Goal: Transaction & Acquisition: Book appointment/travel/reservation

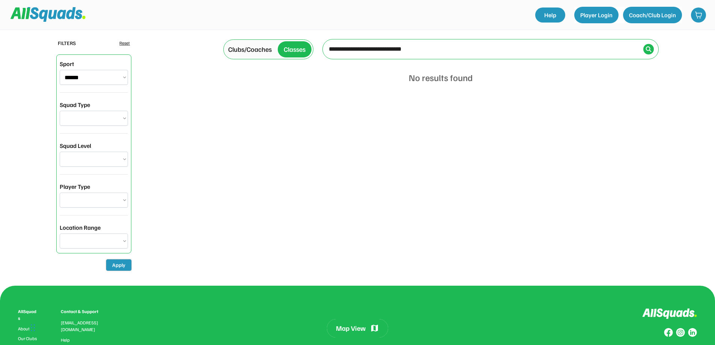
select select "**********"
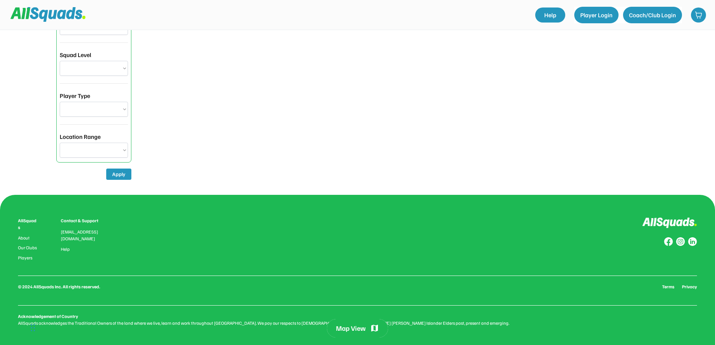
click at [354, 330] on div "Map View" at bounding box center [351, 328] width 30 height 9
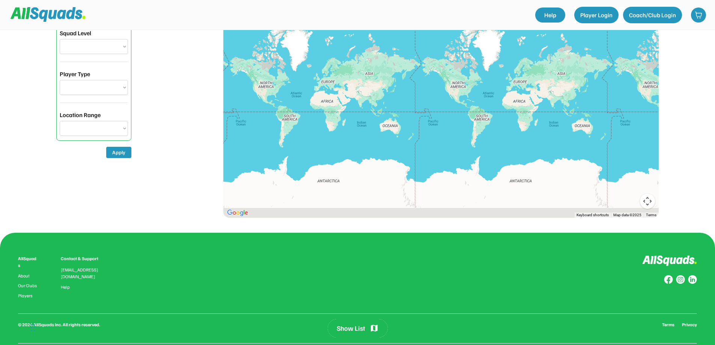
scroll to position [151, 0]
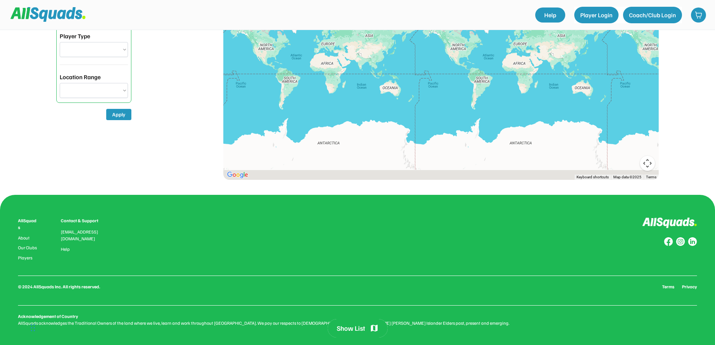
click at [56, 17] on img at bounding box center [48, 14] width 75 height 14
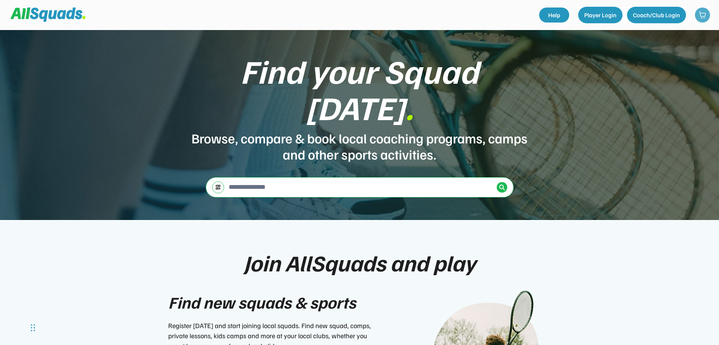
click at [704, 12] on img at bounding box center [703, 15] width 8 height 8
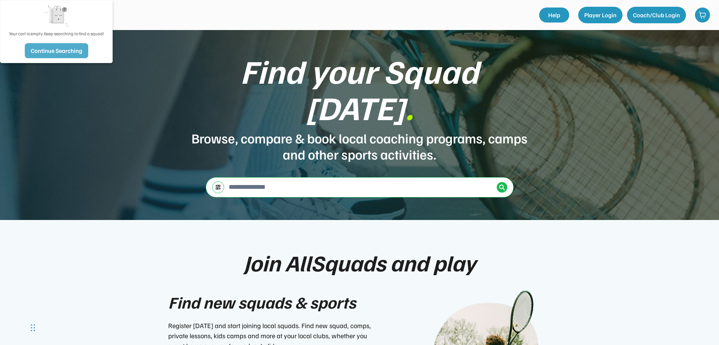
click at [67, 49] on button "Continue Searching" at bounding box center [56, 50] width 63 height 15
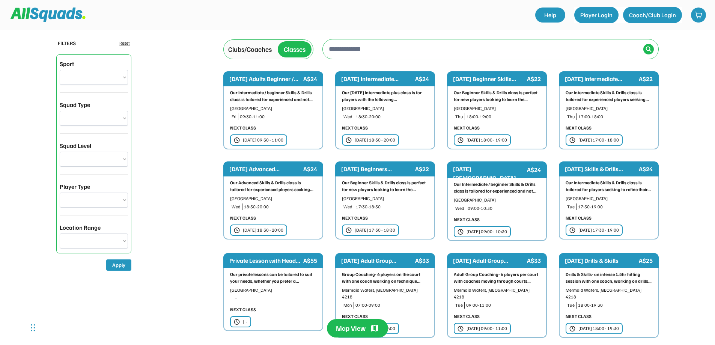
click at [279, 92] on div "Our Intermediate / beginner Skills & Drills class is tailored for experienced a…" at bounding box center [273, 96] width 86 height 14
click at [493, 275] on div "Adult Group Coaching- 6 players per court with coaches moving through courts..." at bounding box center [497, 278] width 86 height 14
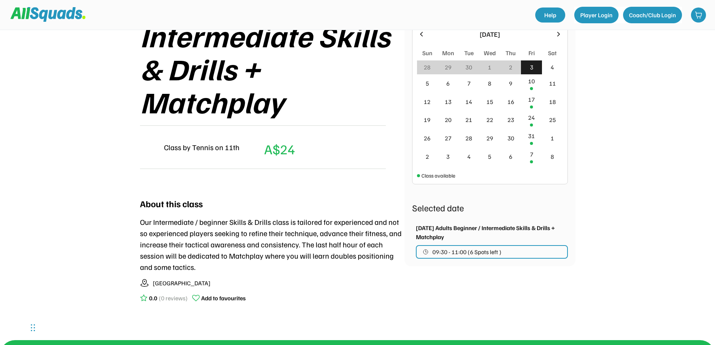
scroll to position [113, 0]
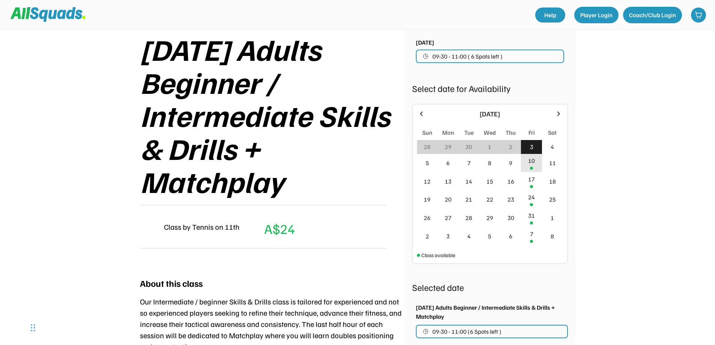
click at [530, 167] on div "10" at bounding box center [531, 163] width 21 height 18
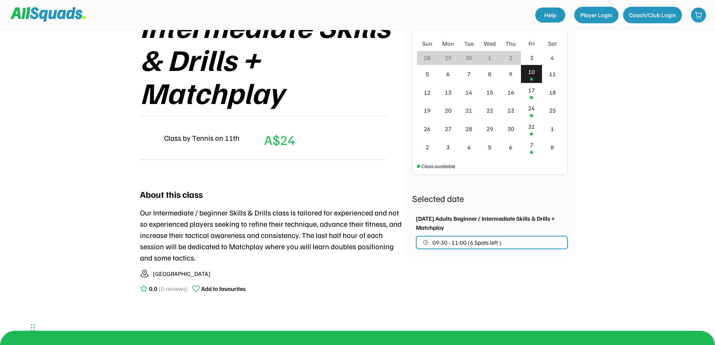
scroll to position [225, 0]
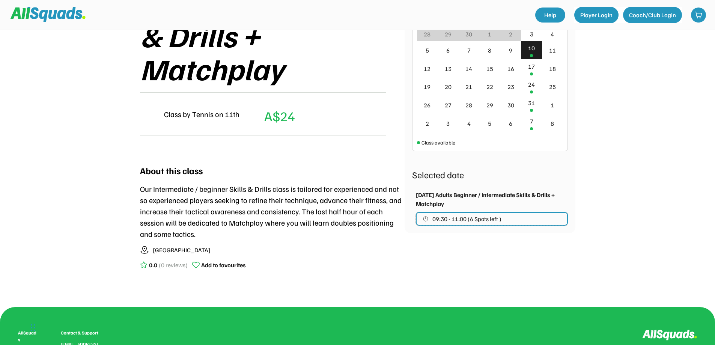
click at [485, 220] on span "09:30 - 11:00 (6 Spots left )" at bounding box center [467, 219] width 69 height 6
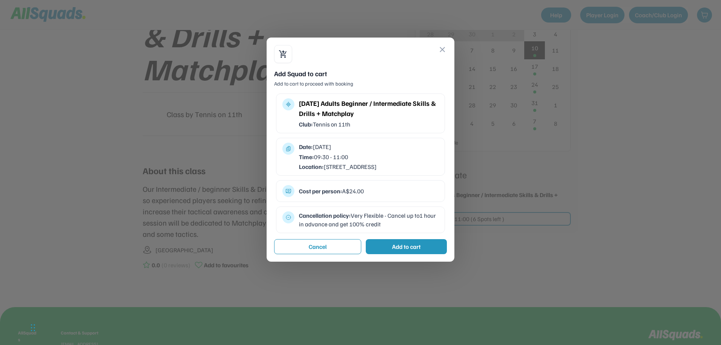
click at [412, 251] on div "Add to cart" at bounding box center [406, 246] width 29 height 9
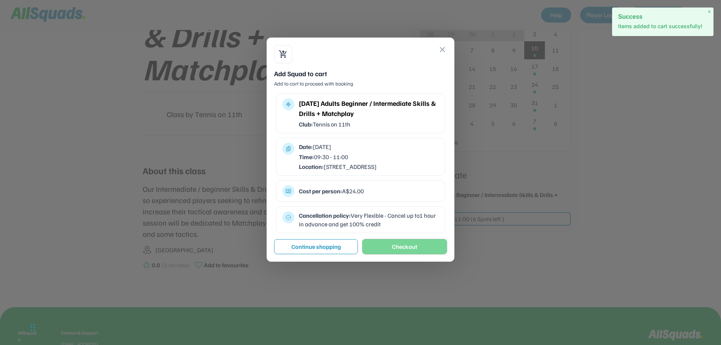
click at [392, 252] on button "Checkout" at bounding box center [404, 246] width 85 height 15
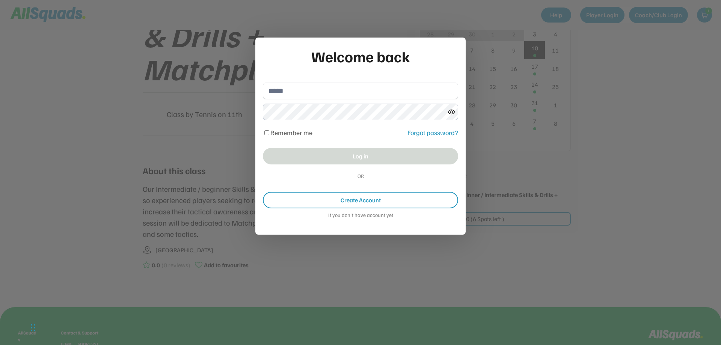
click at [464, 267] on div at bounding box center [360, 172] width 721 height 345
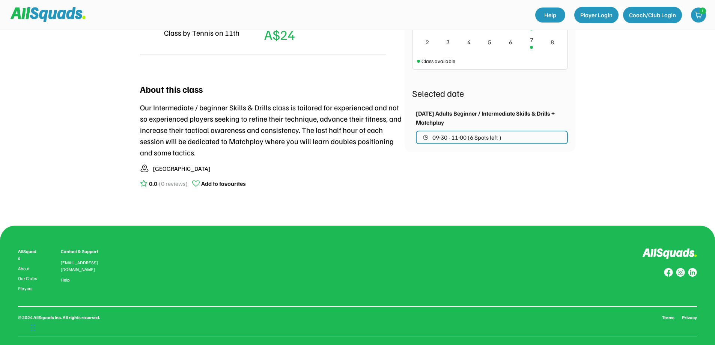
scroll to position [338, 0]
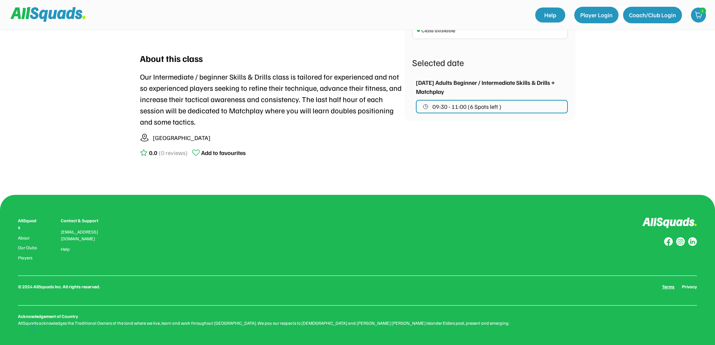
click at [673, 284] on link "Terms" at bounding box center [669, 287] width 12 height 7
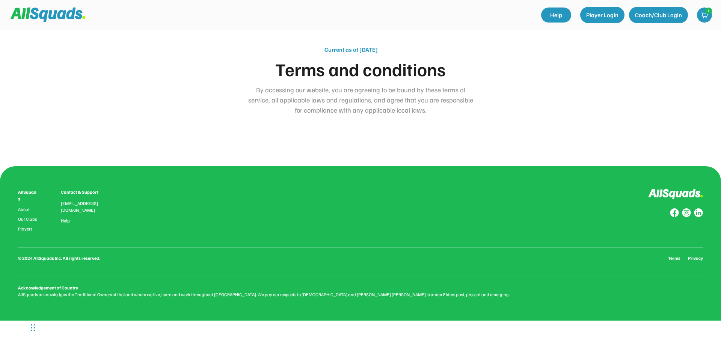
click at [63, 218] on link "Help" at bounding box center [65, 220] width 9 height 5
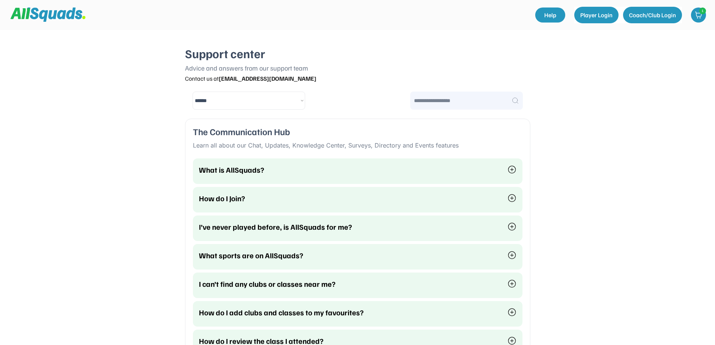
select select "********"
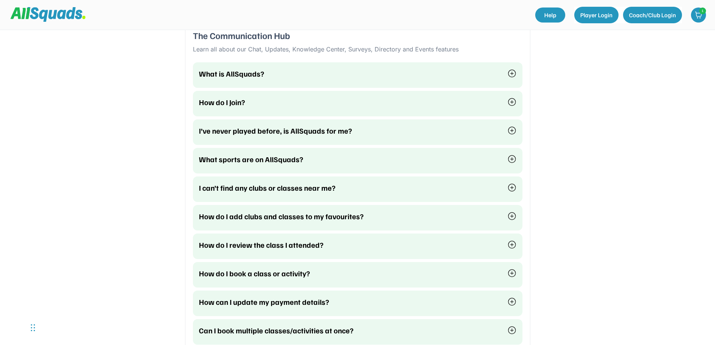
scroll to position [150, 0]
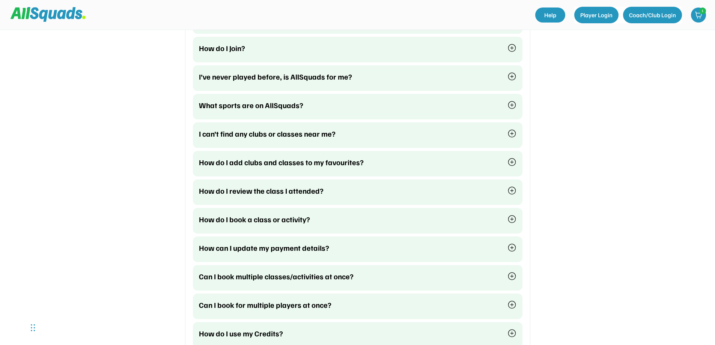
click at [511, 220] on img at bounding box center [512, 219] width 9 height 9
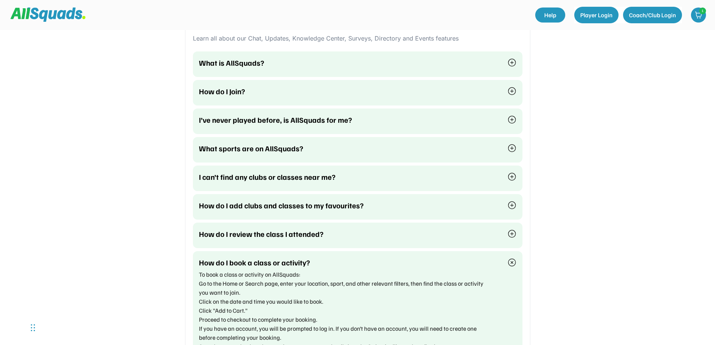
scroll to position [0, 0]
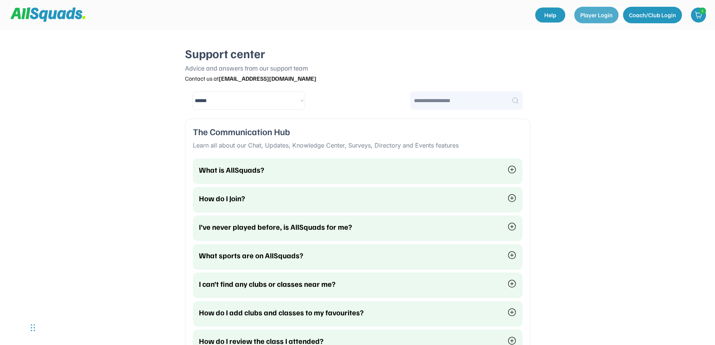
click at [593, 12] on button "Player Login" at bounding box center [597, 15] width 44 height 17
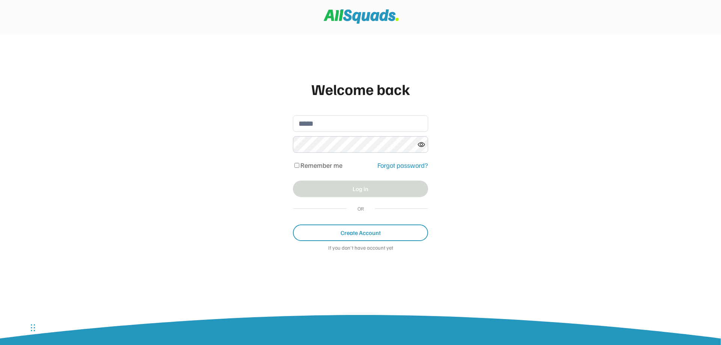
click at [409, 166] on div "Forgot password?" at bounding box center [402, 165] width 51 height 10
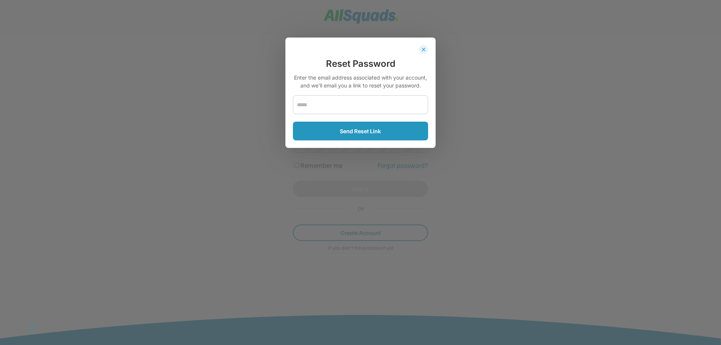
click at [425, 49] on button "close" at bounding box center [424, 50] width 6 height 6
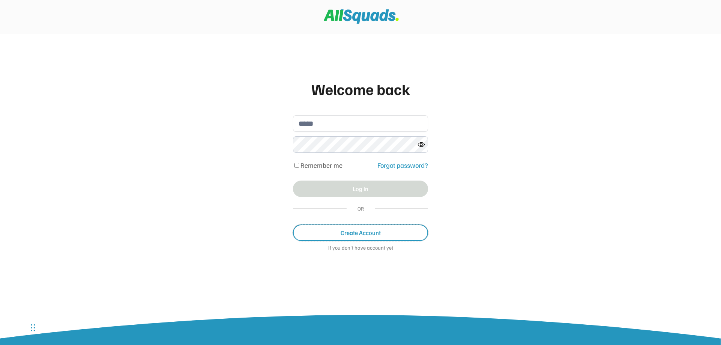
click at [363, 233] on button "Create Account" at bounding box center [360, 233] width 135 height 17
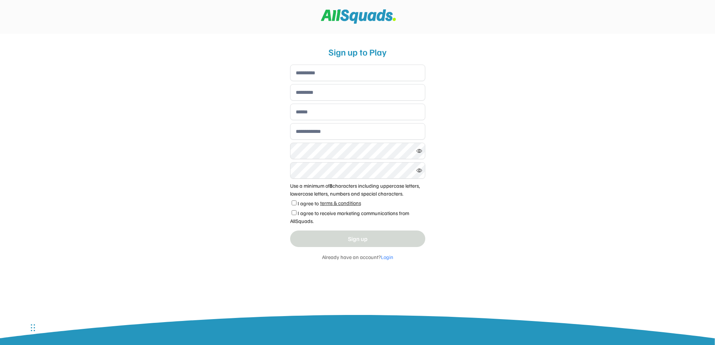
click at [331, 203] on link "terms & conditions" at bounding box center [341, 202] width 44 height 9
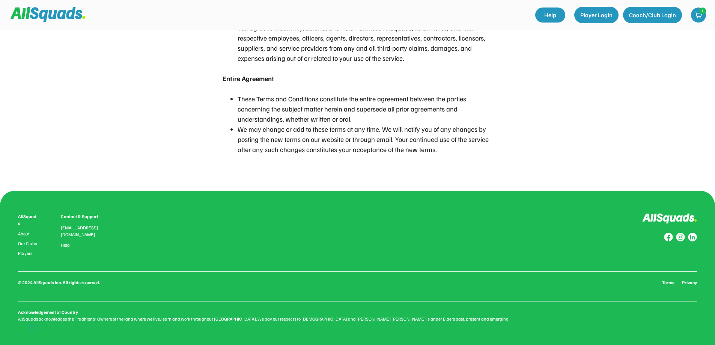
scroll to position [2091, 0]
click at [668, 241] on img at bounding box center [668, 237] width 9 height 9
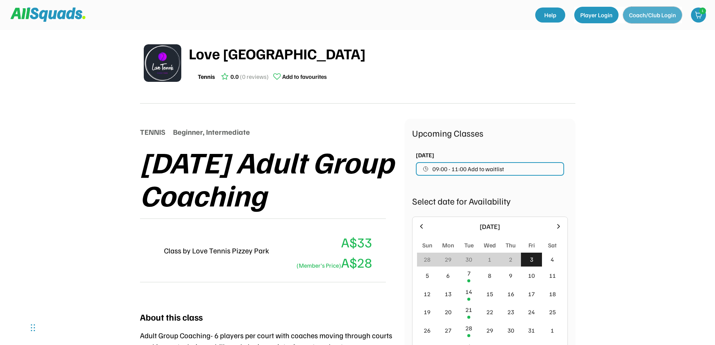
click at [655, 16] on button "Coach/Club Login" at bounding box center [652, 15] width 59 height 17
